Goal: Transaction & Acquisition: Purchase product/service

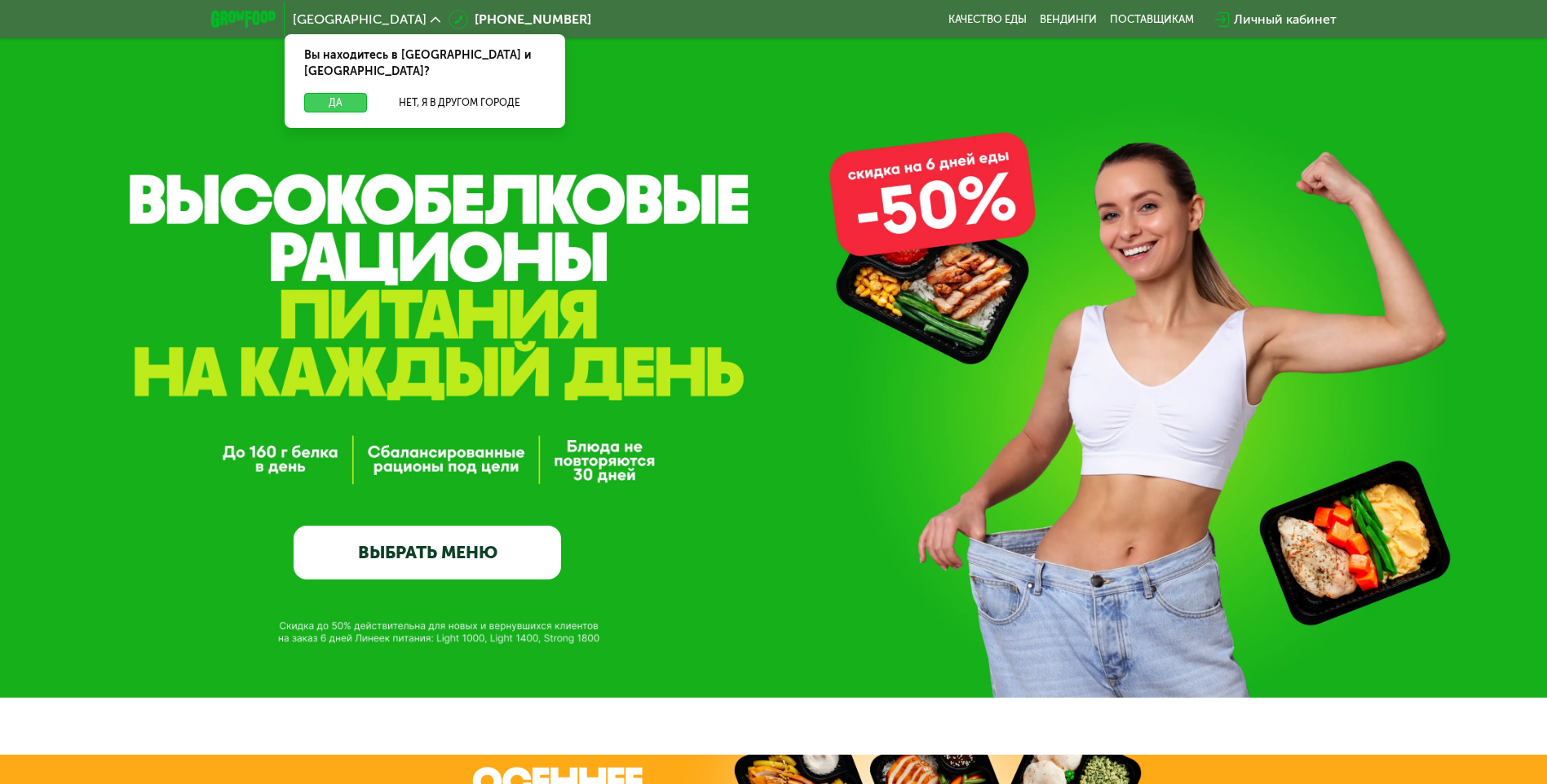
click at [323, 93] on button "Да" at bounding box center [336, 102] width 62 height 20
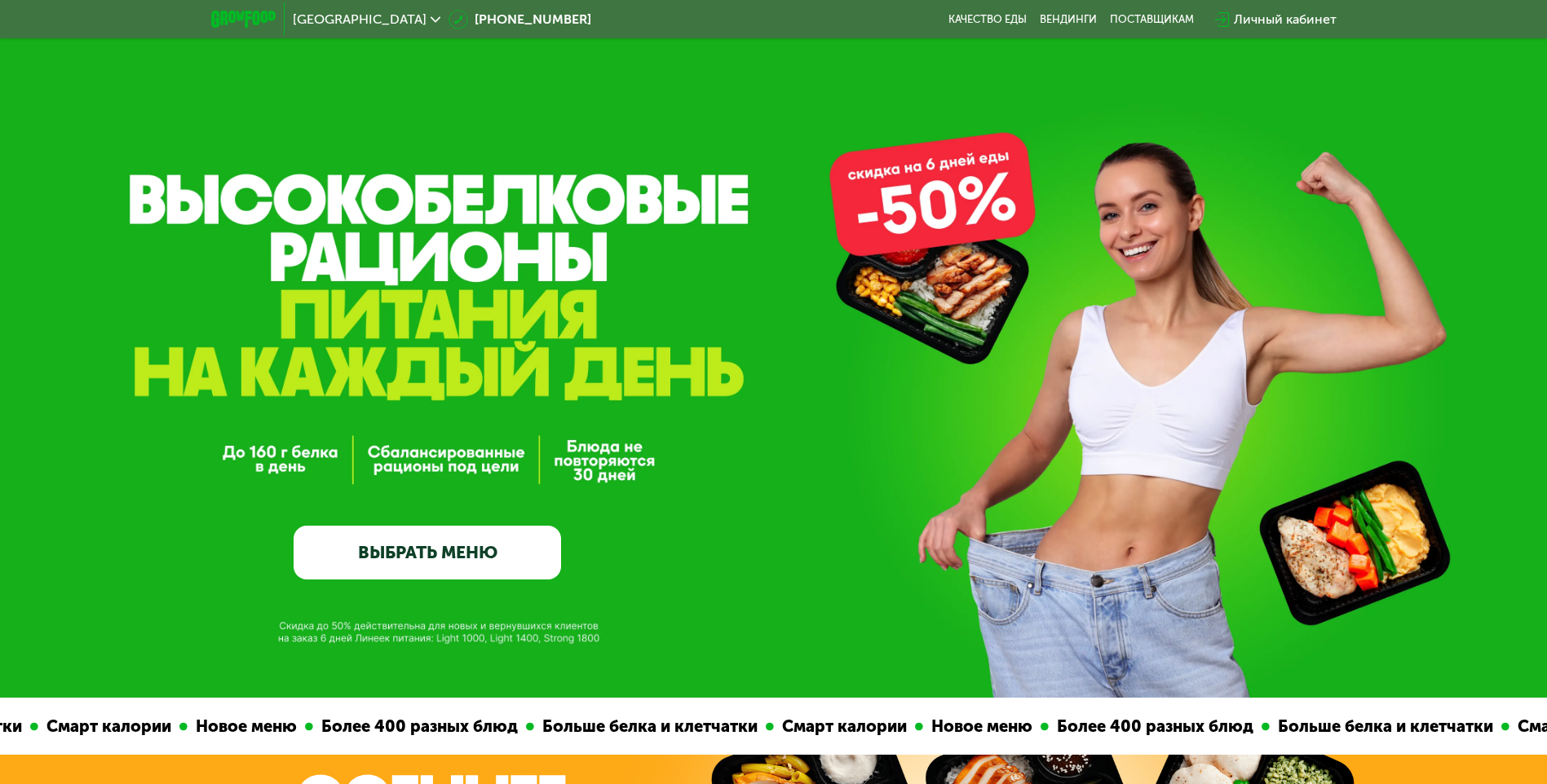
click at [456, 551] on link "ВЫБРАТЬ МЕНЮ" at bounding box center [427, 552] width 267 height 54
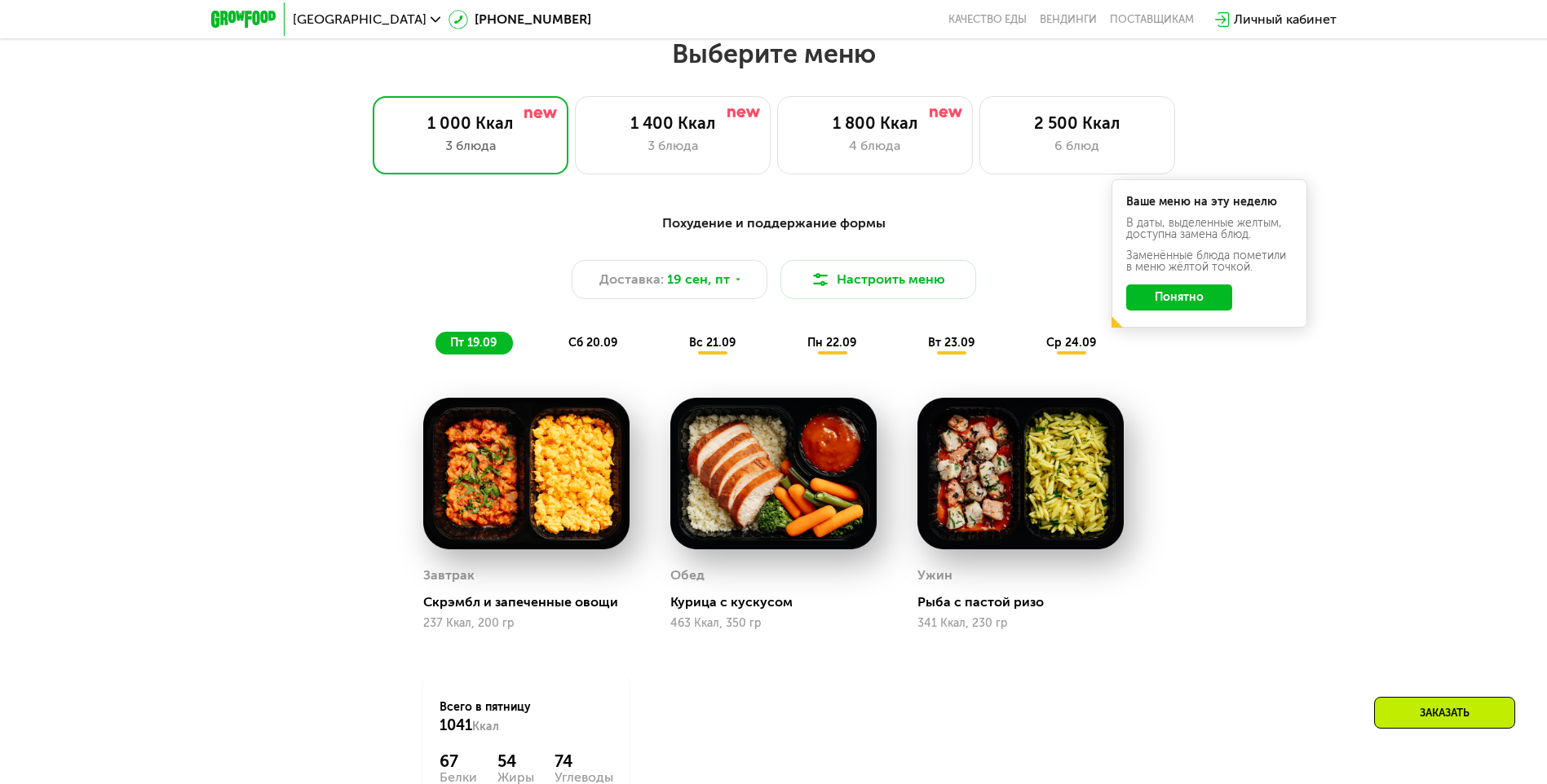
scroll to position [1346, 0]
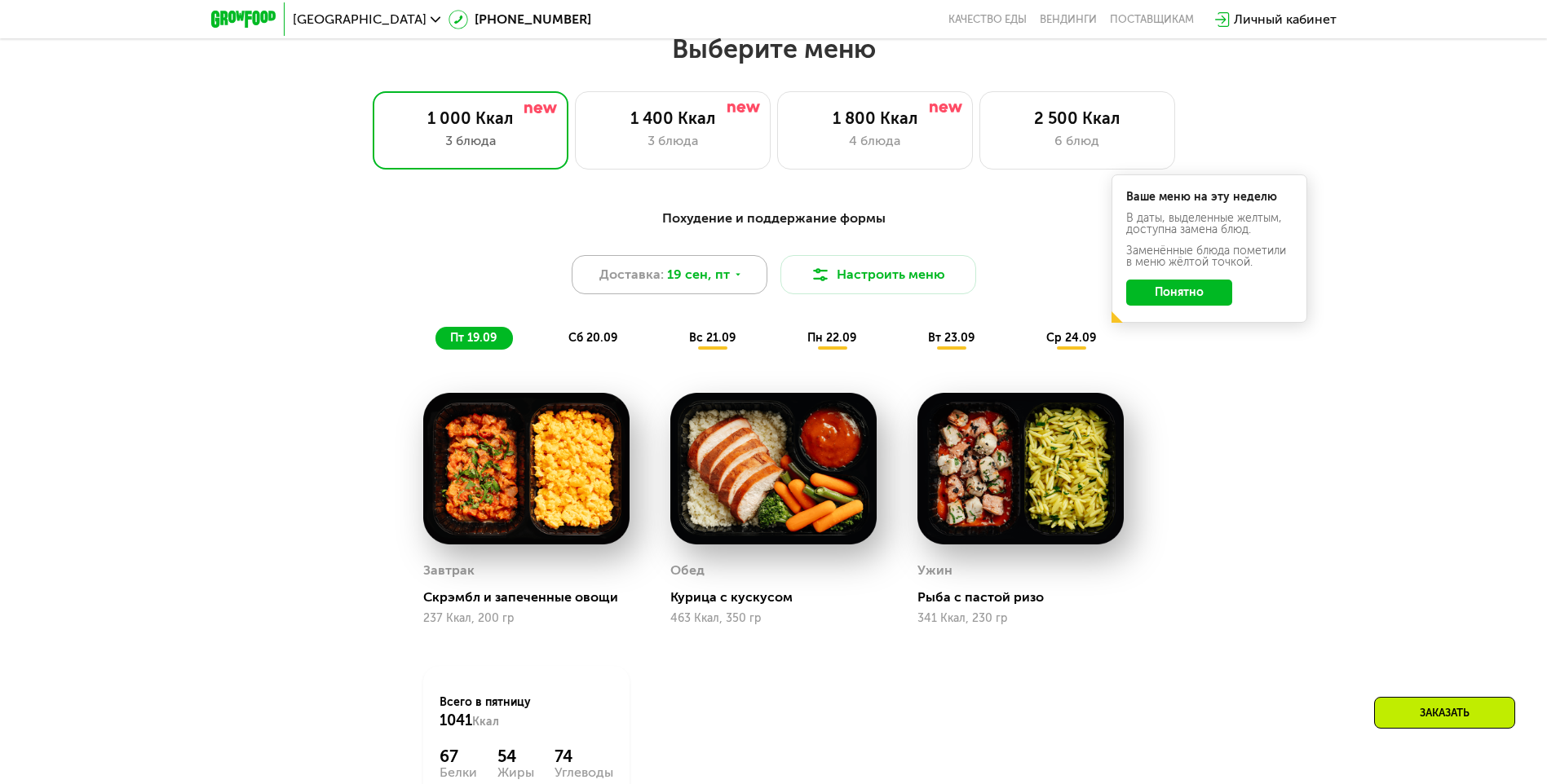
click at [663, 290] on div "Доставка: [DATE]" at bounding box center [669, 275] width 196 height 39
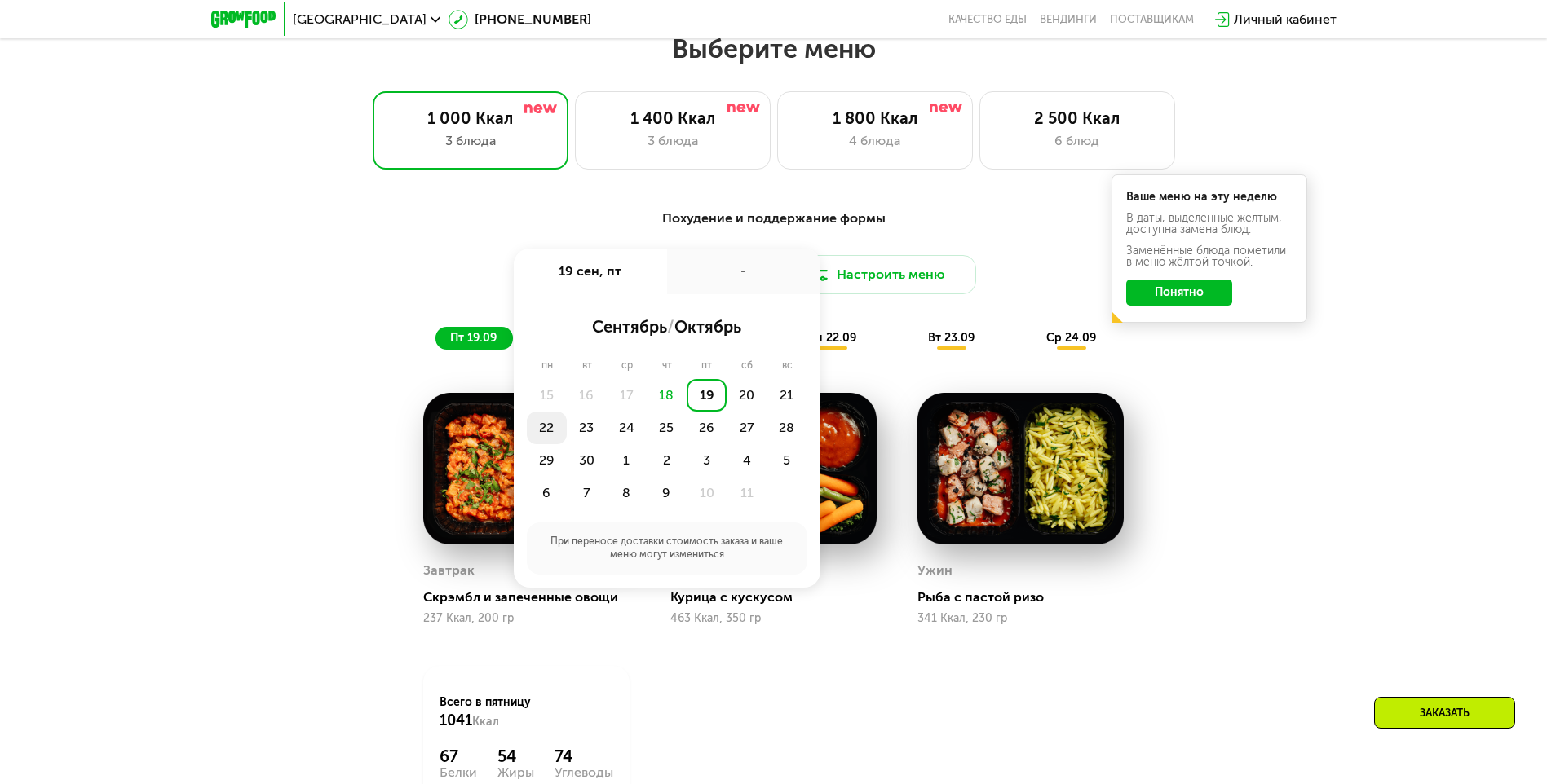
click at [549, 432] on div "22" at bounding box center [546, 427] width 40 height 32
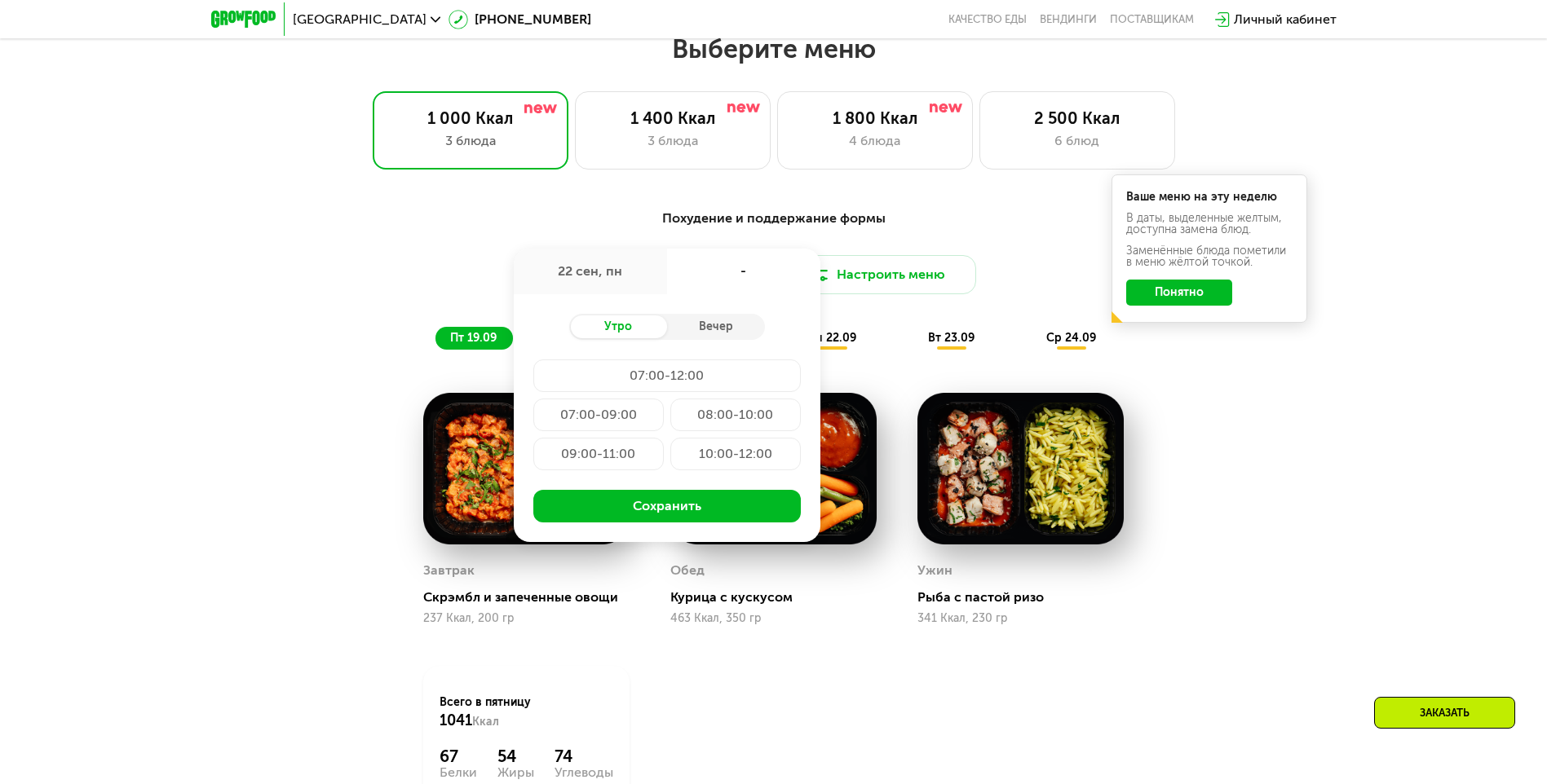
click at [738, 417] on div "08:00-10:00" at bounding box center [735, 414] width 131 height 32
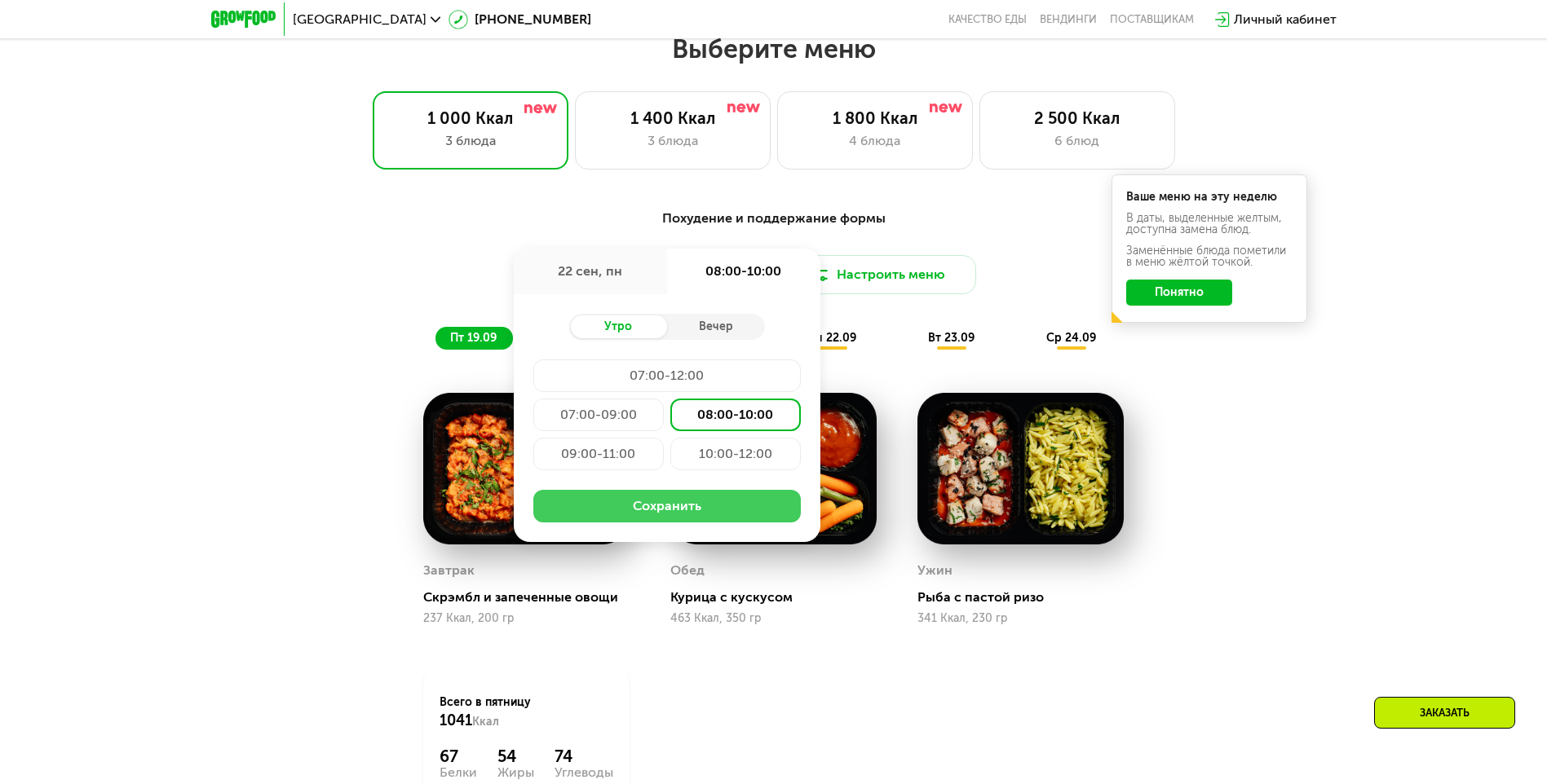
click at [655, 509] on button "Сохранить" at bounding box center [667, 505] width 267 height 32
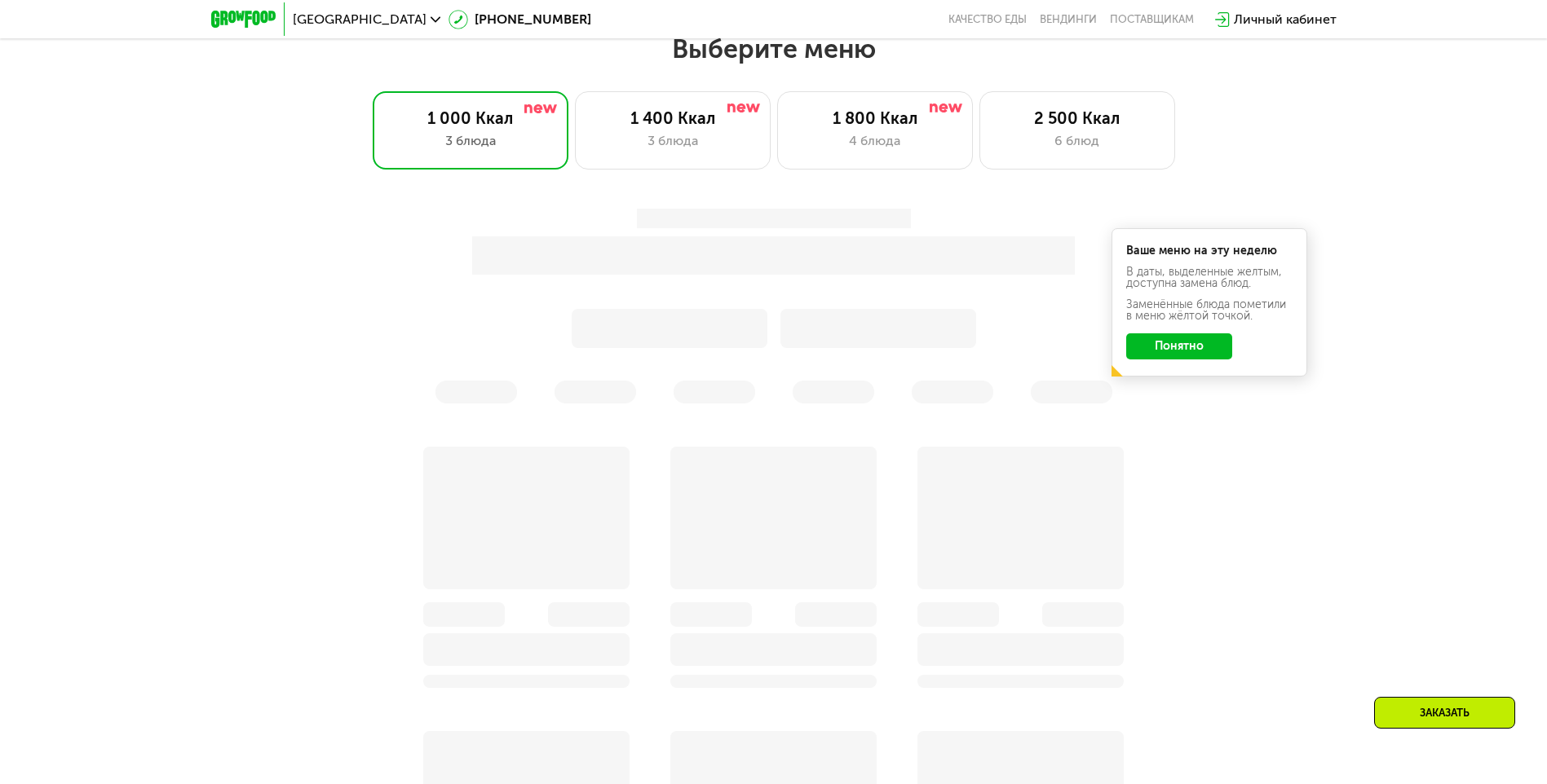
click at [1168, 351] on button "Понятно" at bounding box center [1178, 346] width 106 height 26
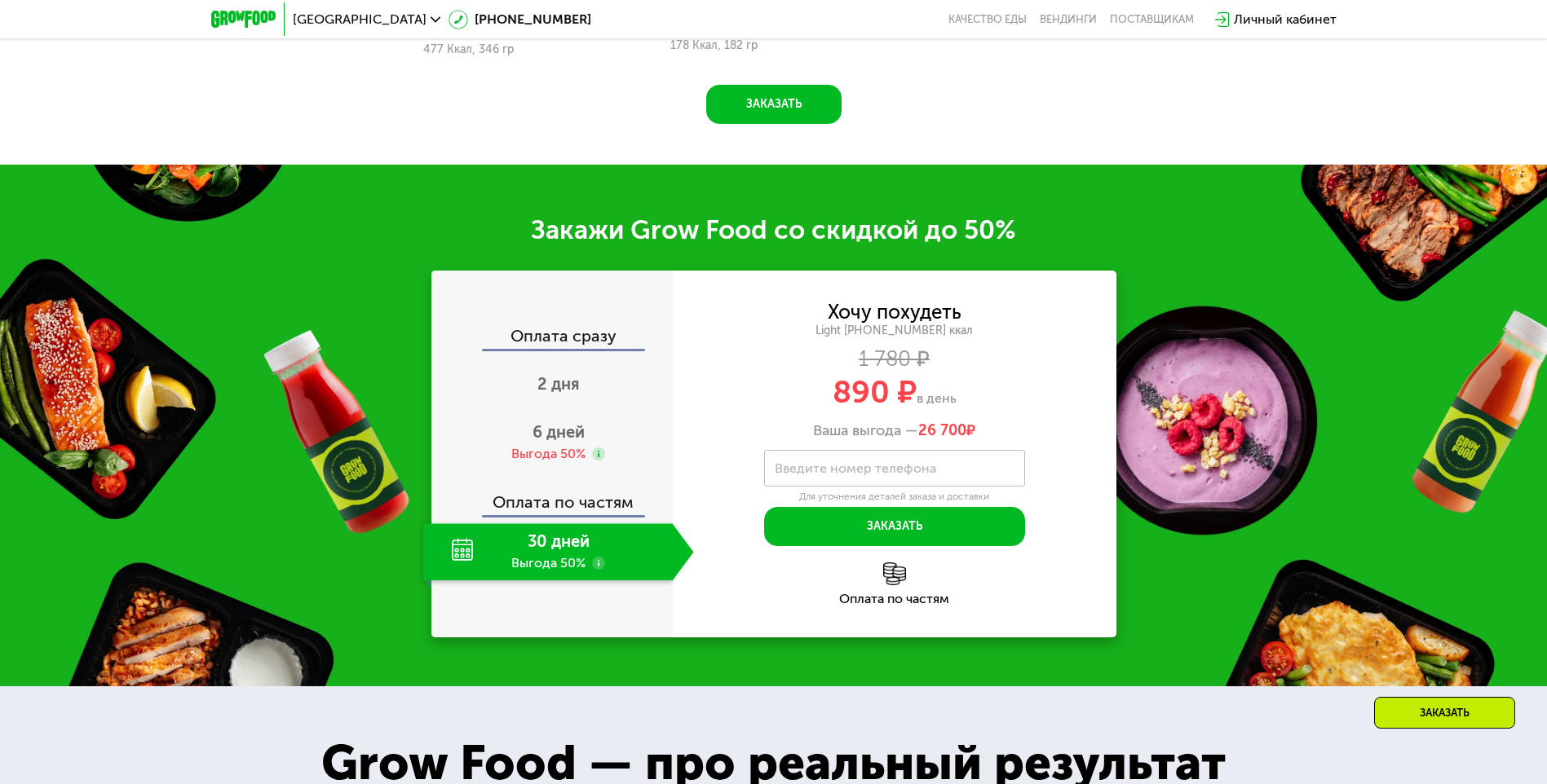
scroll to position [2243, 0]
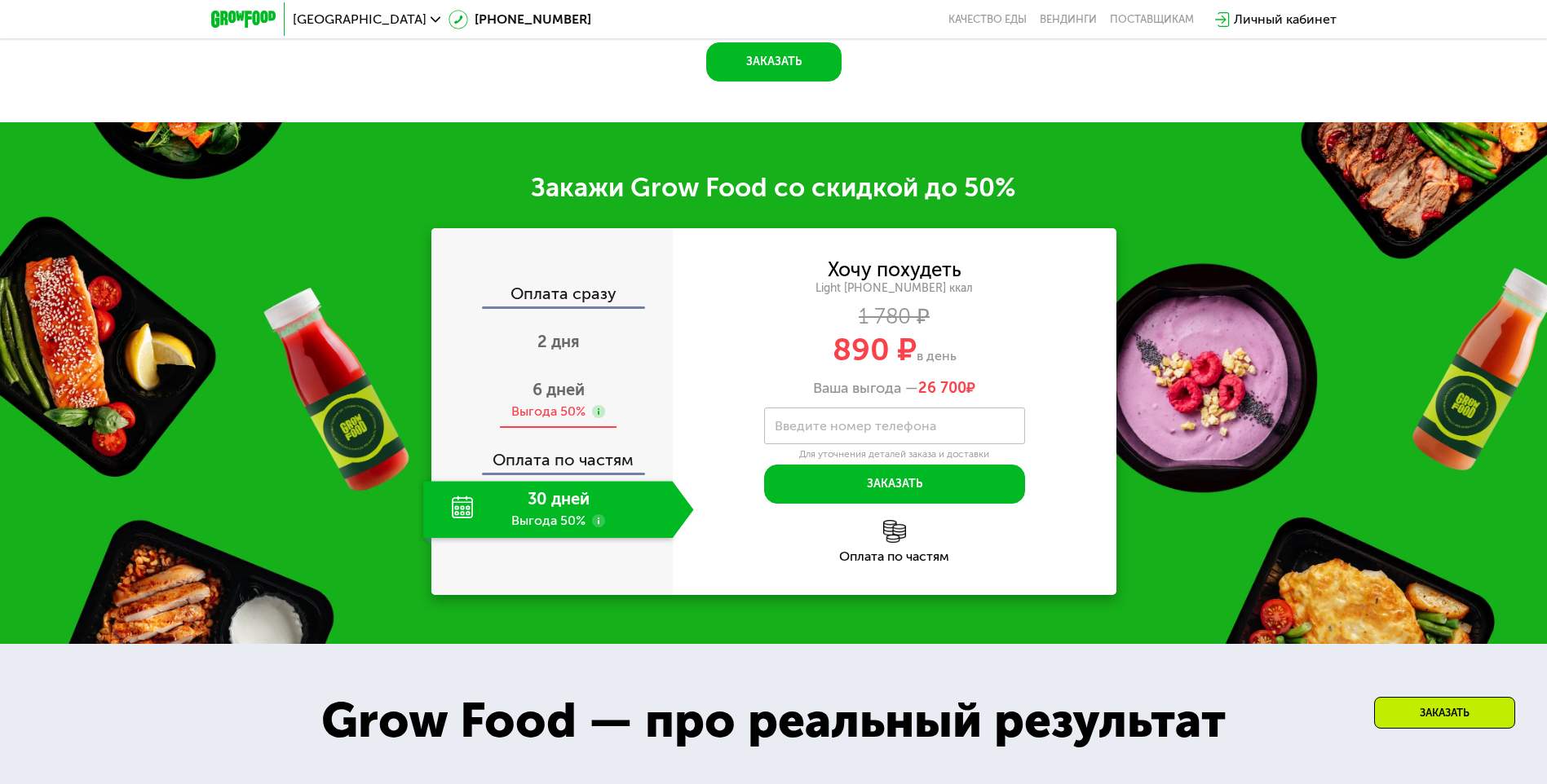
click at [575, 392] on span "6 дней" at bounding box center [558, 390] width 52 height 20
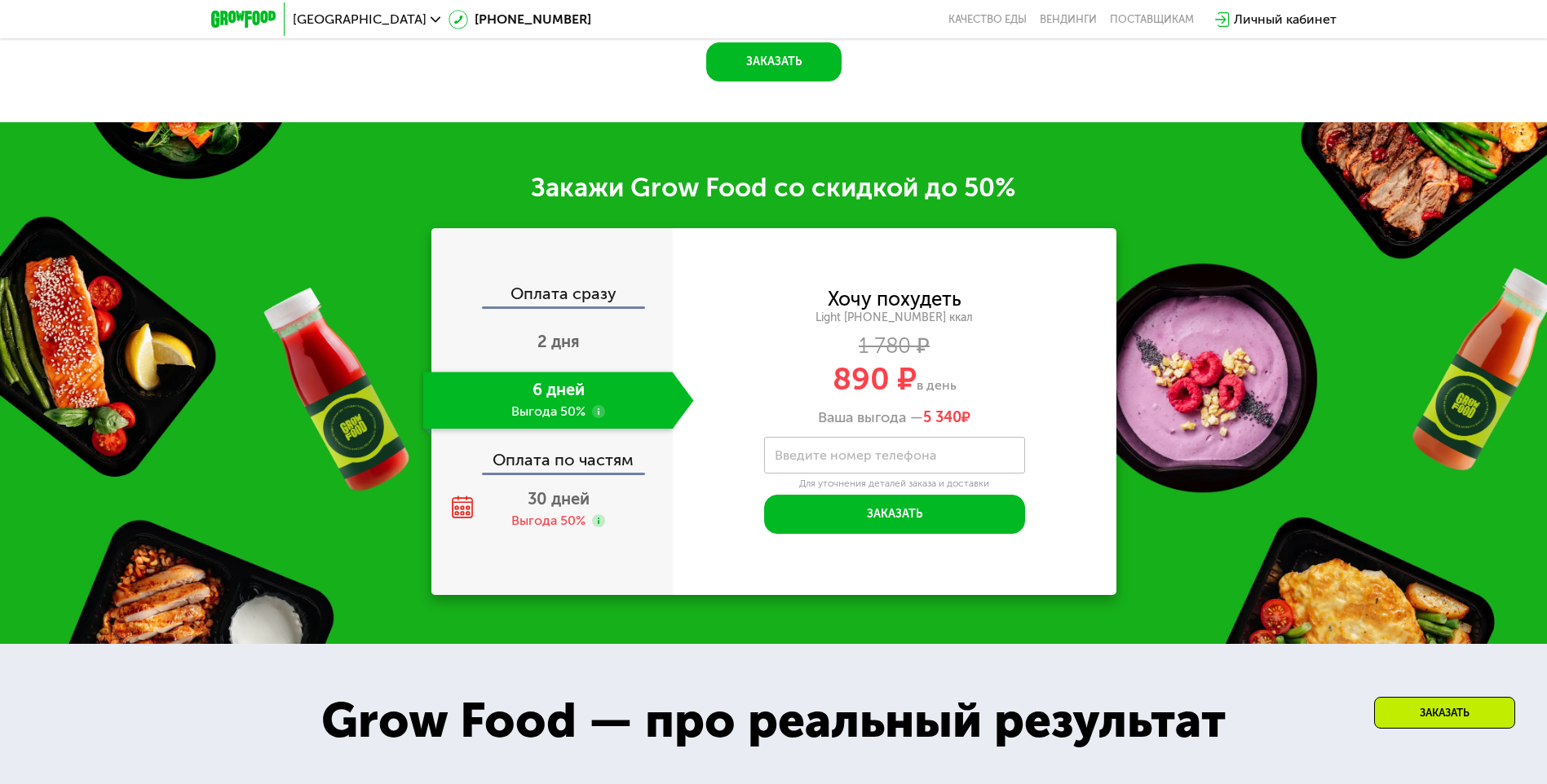
click at [604, 416] on use at bounding box center [598, 411] width 13 height 13
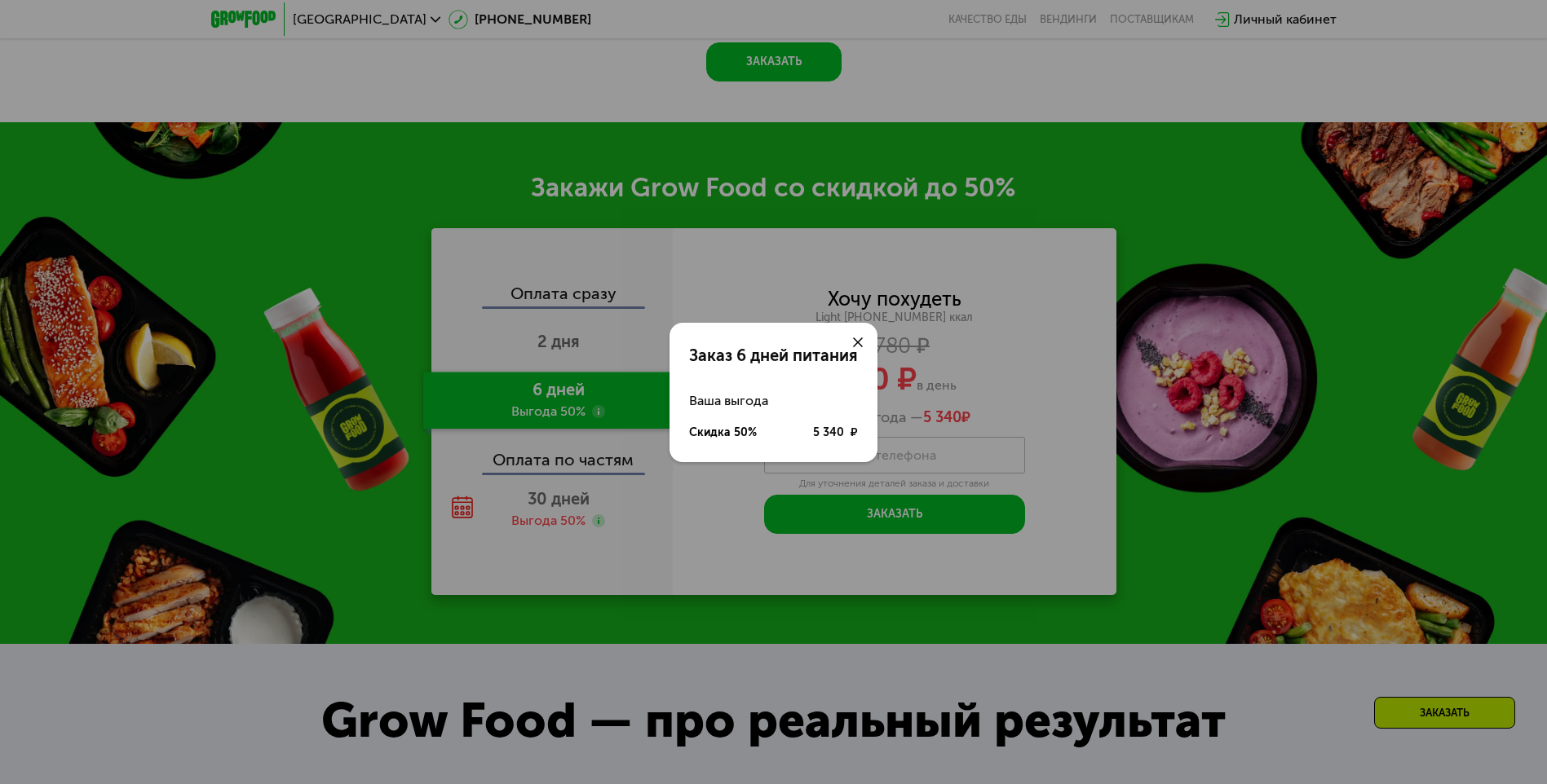
click at [604, 416] on div "Заказ 6 дней питания Ваша выгода Скидка 50% 5 340 ₽" at bounding box center [774, 392] width 1547 height 784
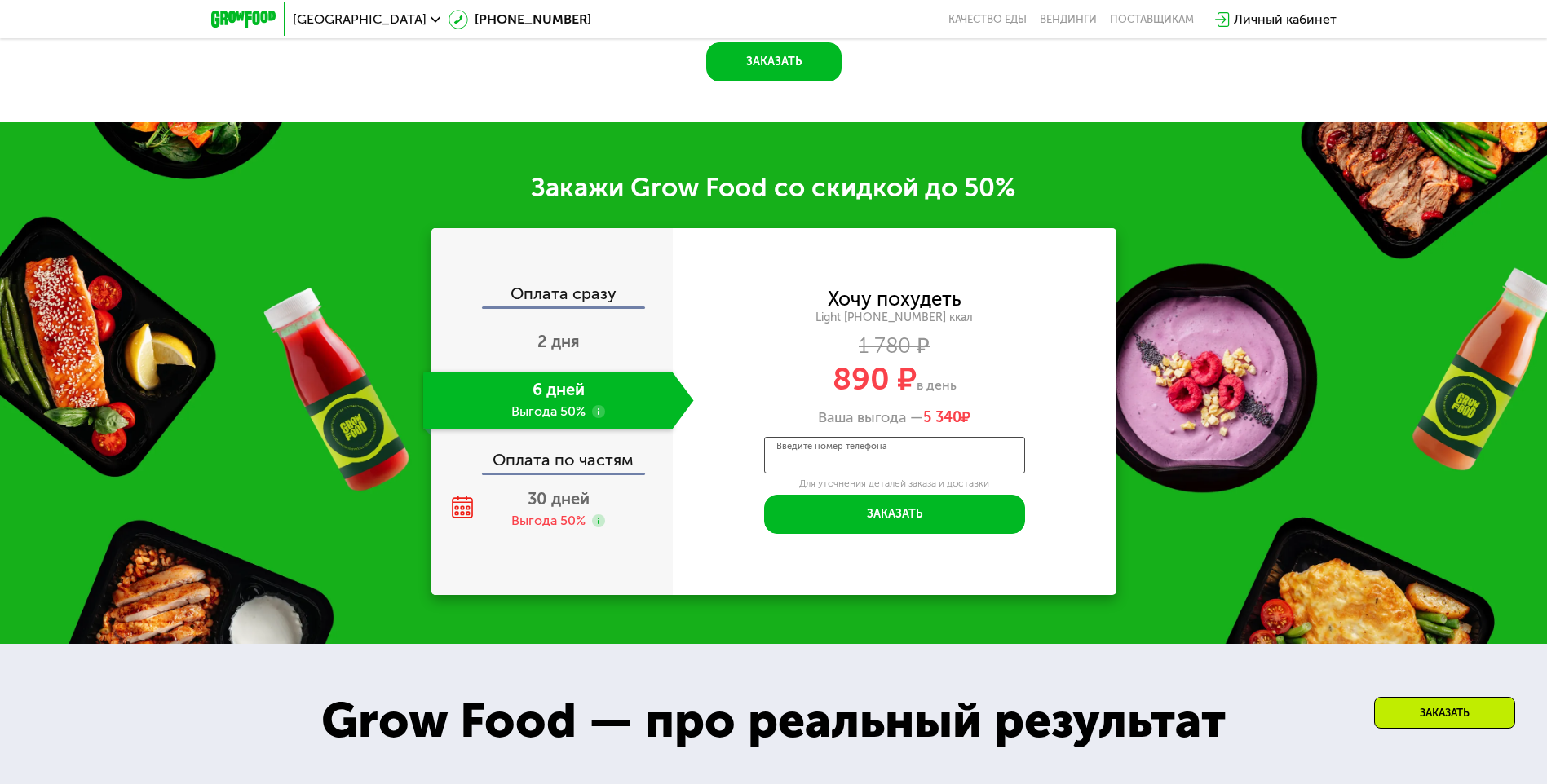
click at [825, 450] on div "Введите номер телефона" at bounding box center [893, 455] width 260 height 37
click at [702, 371] on div "890 ₽ в день" at bounding box center [894, 379] width 444 height 31
